Goal: Task Accomplishment & Management: Manage account settings

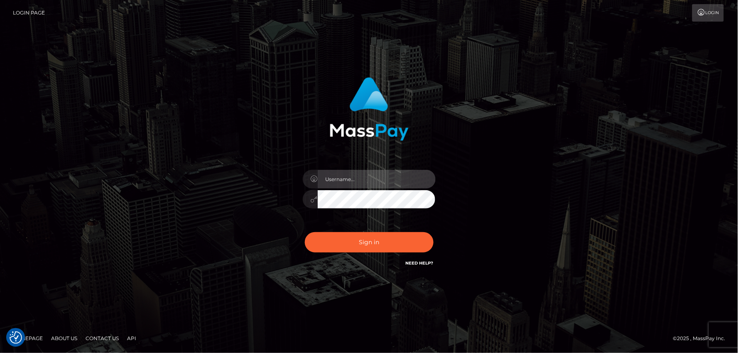
click at [350, 177] on input "text" at bounding box center [377, 179] width 118 height 19
type input "mdemassi"
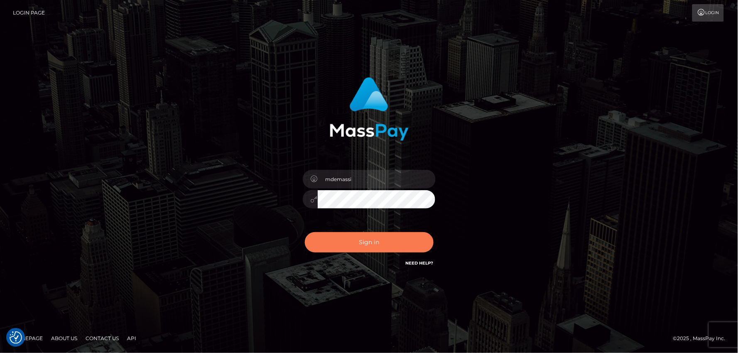
click at [364, 244] on button "Sign in" at bounding box center [369, 242] width 129 height 20
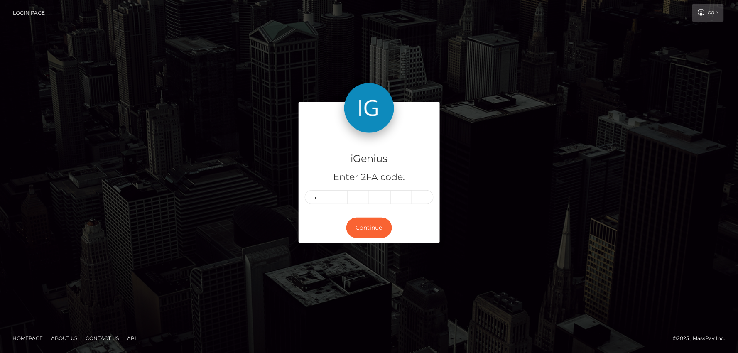
type input "0"
type input "1"
type input "5"
type input "7"
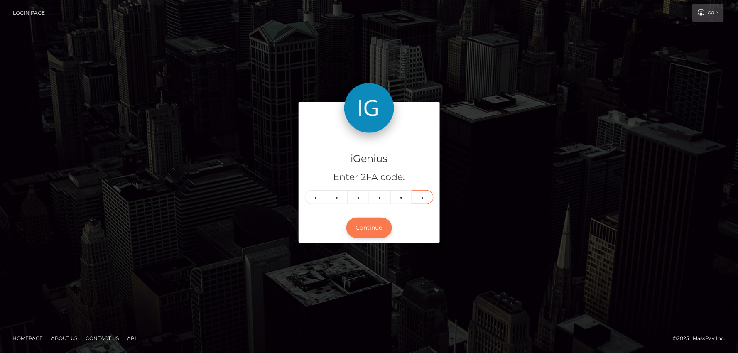
type input "1"
click at [361, 230] on button "Continue" at bounding box center [369, 228] width 46 height 20
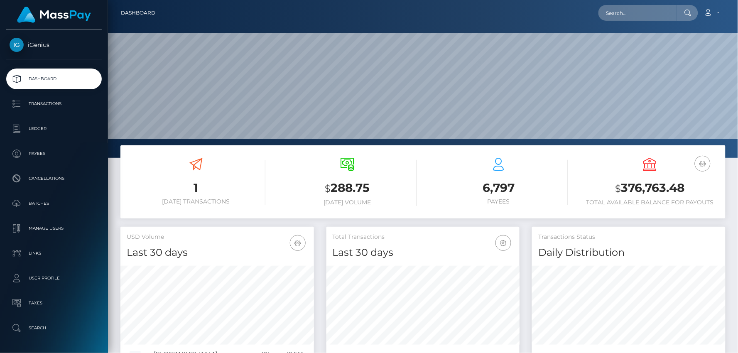
scroll to position [147, 193]
drag, startPoint x: 630, startPoint y: 188, endPoint x: 704, endPoint y: 188, distance: 73.9
click at [704, 188] on h3 "$ 376,763.48" at bounding box center [649, 188] width 139 height 17
